Goal: Information Seeking & Learning: Learn about a topic

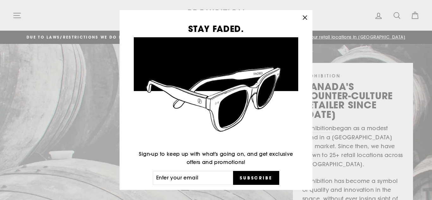
click at [305, 19] on icon "button" at bounding box center [304, 17] width 9 height 9
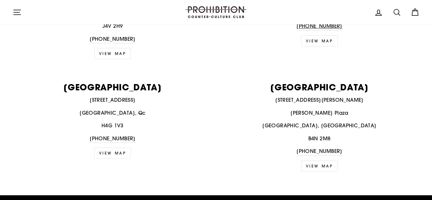
scroll to position [1113, 0]
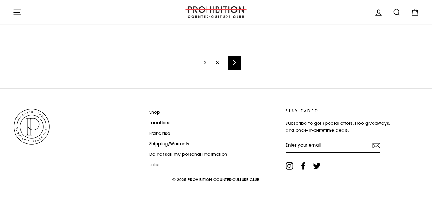
scroll to position [1054, 0]
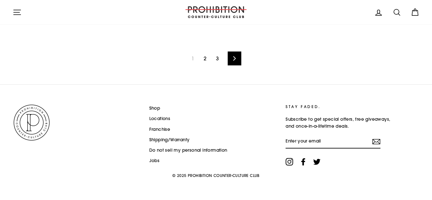
click at [204, 60] on link "2" at bounding box center [205, 58] width 10 height 10
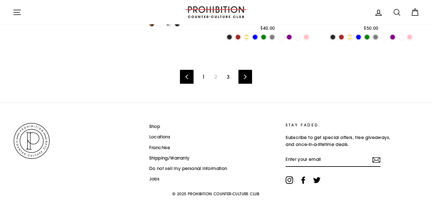
scroll to position [1037, 0]
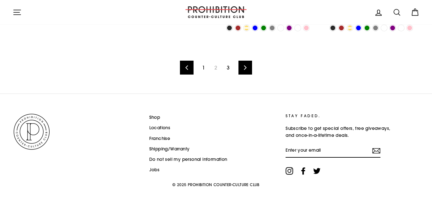
click at [228, 67] on link "3" at bounding box center [228, 68] width 10 height 10
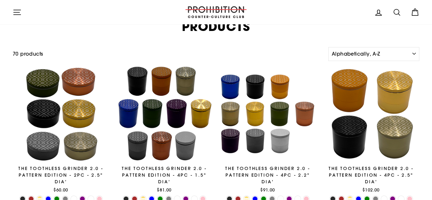
scroll to position [51, 0]
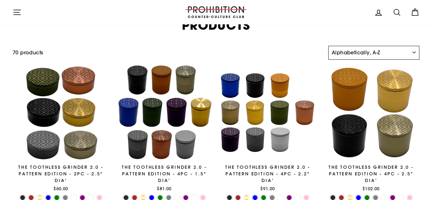
click at [414, 54] on select "Sort Featured Best selling Alphabetically, A-Z Alphabetically, Z-A Price, low t…" at bounding box center [373, 53] width 91 height 14
